Goal: Transaction & Acquisition: Purchase product/service

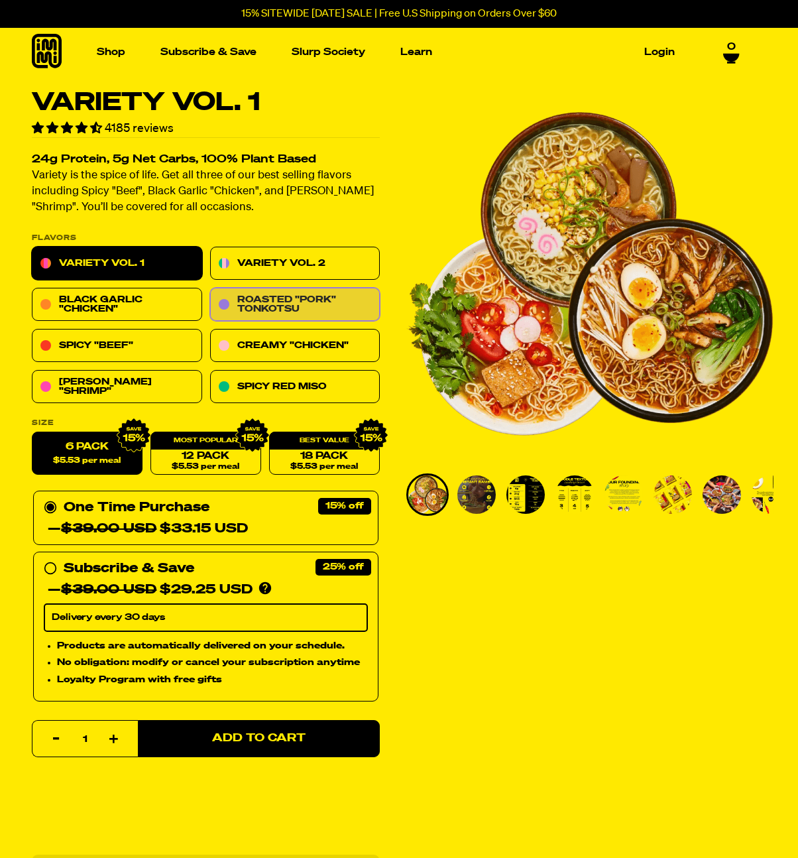
click at [293, 296] on link "Roasted "Pork" Tonkotsu" at bounding box center [295, 304] width 170 height 33
